Goal: Information Seeking & Learning: Compare options

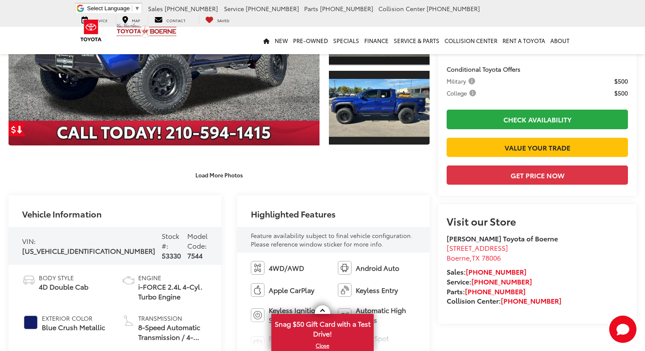
scroll to position [232, 0]
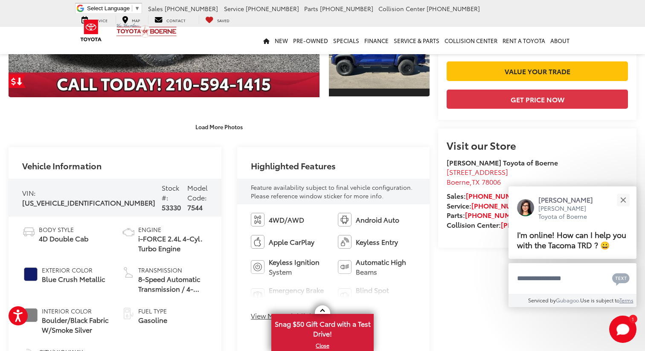
click at [183, 266] on span "Transmission" at bounding box center [173, 270] width 70 height 9
drag, startPoint x: 185, startPoint y: 241, endPoint x: 132, endPoint y: 232, distance: 53.2
click at [132, 232] on li "Engine i-FORCE 2.4L 4-Cyl. Turbo Engine" at bounding box center [165, 239] width 87 height 28
copy span "i-FORCE 2.4L 4-Cyl. Turbo Engine"
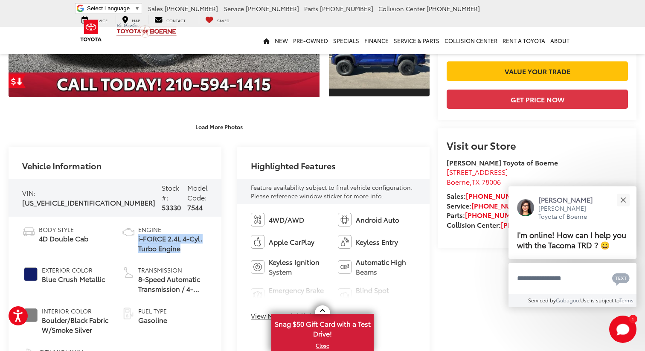
scroll to position [365, 0]
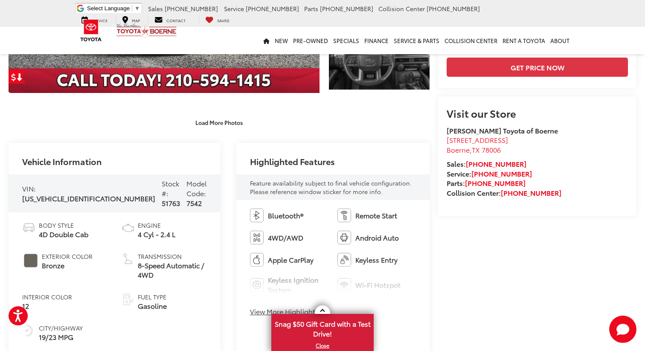
scroll to position [226, 0]
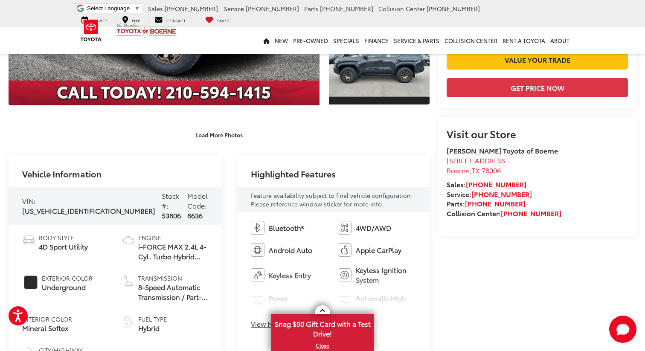
scroll to position [237, 0]
